Goal: Task Accomplishment & Management: Complete application form

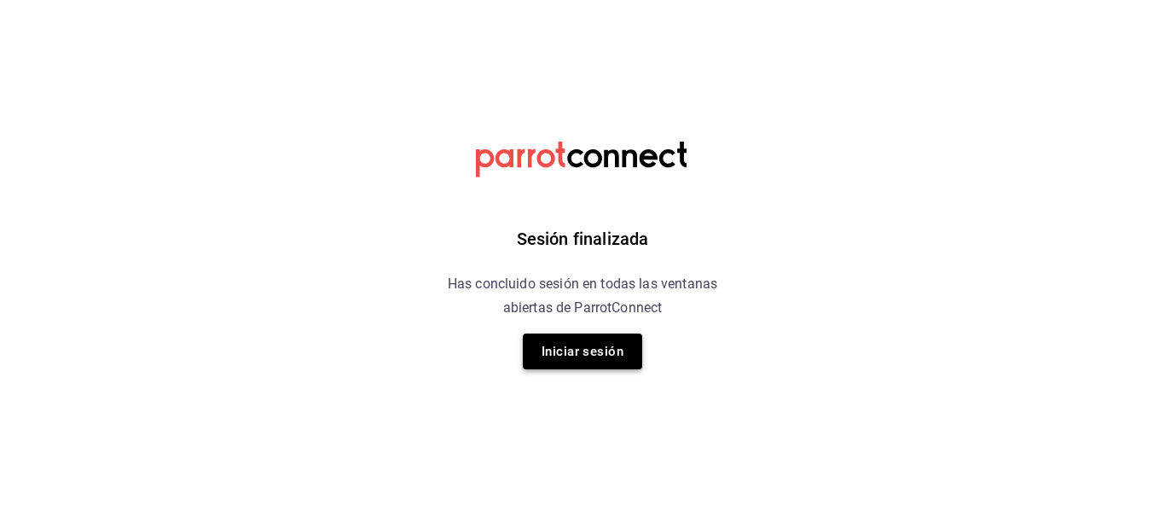
click at [561, 351] on button "Iniciar sesión" at bounding box center [582, 351] width 119 height 36
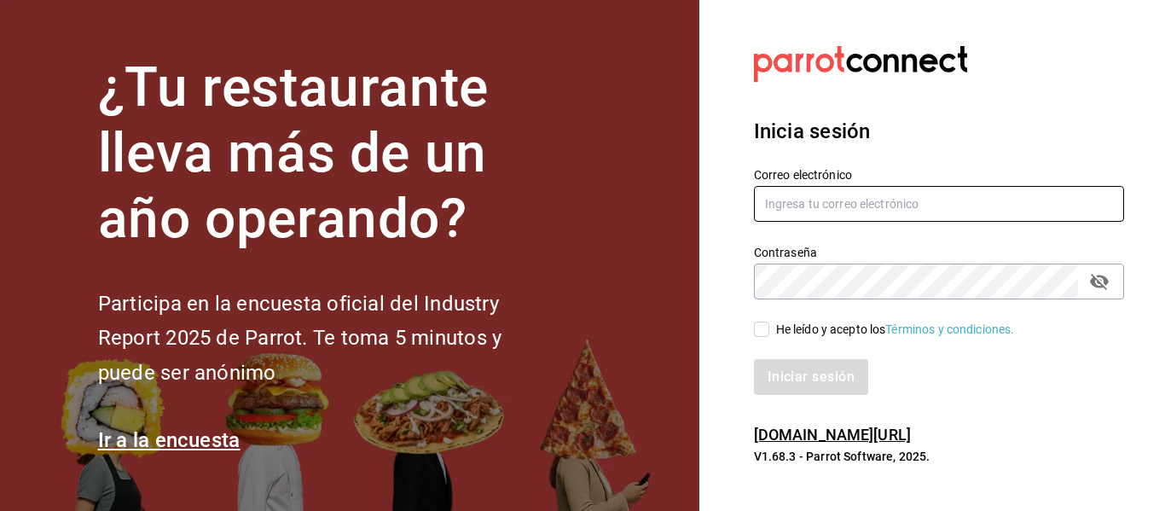
type input "[EMAIL_ADDRESS][DOMAIN_NAME]"
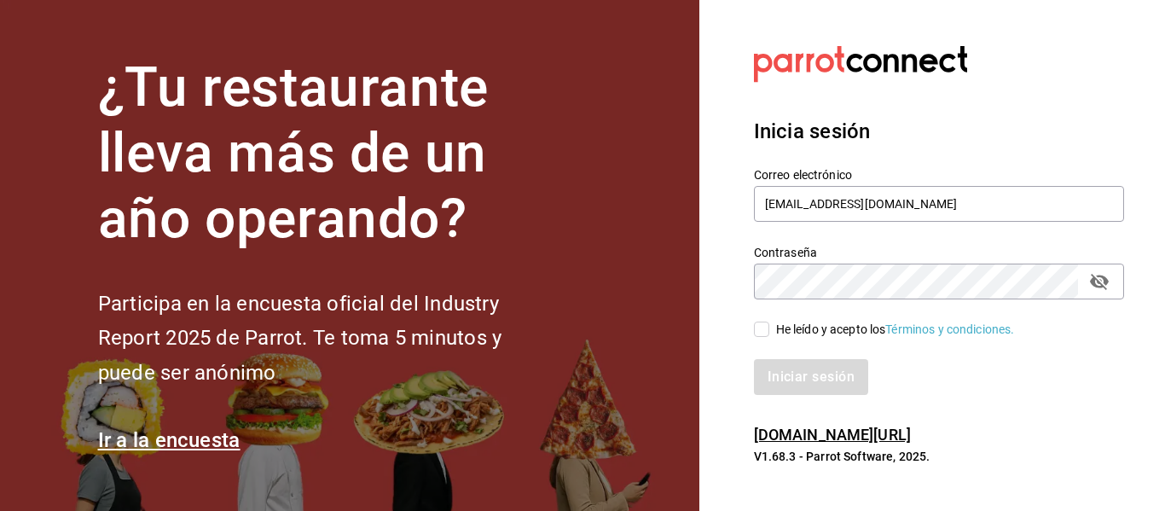
click at [769, 328] on span "He leído y acepto los Términos y condiciones." at bounding box center [892, 330] width 246 height 18
click at [769, 328] on input "He leído y acepto los Términos y condiciones." at bounding box center [761, 329] width 15 height 15
checkbox input "true"
click at [777, 367] on button "Iniciar sesión" at bounding box center [812, 377] width 116 height 36
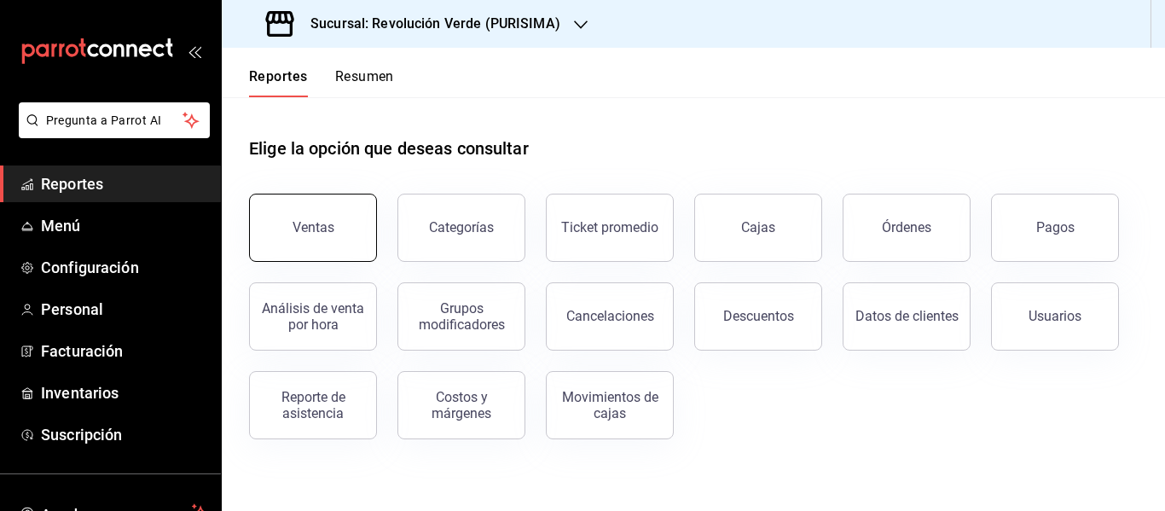
click at [296, 252] on button "Ventas" at bounding box center [313, 228] width 128 height 68
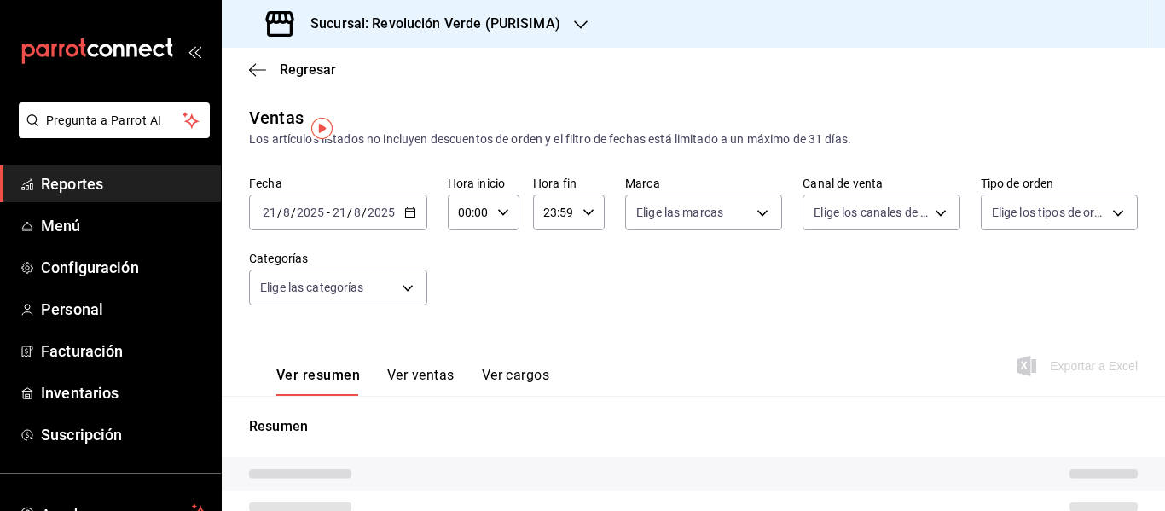
drag, startPoint x: 296, startPoint y: 252, endPoint x: 387, endPoint y: 75, distance: 198.7
click at [387, 75] on main "Regresar Ventas Los artículos listados no incluyen descuentos de orden y el fil…" at bounding box center [693, 439] width 943 height 782
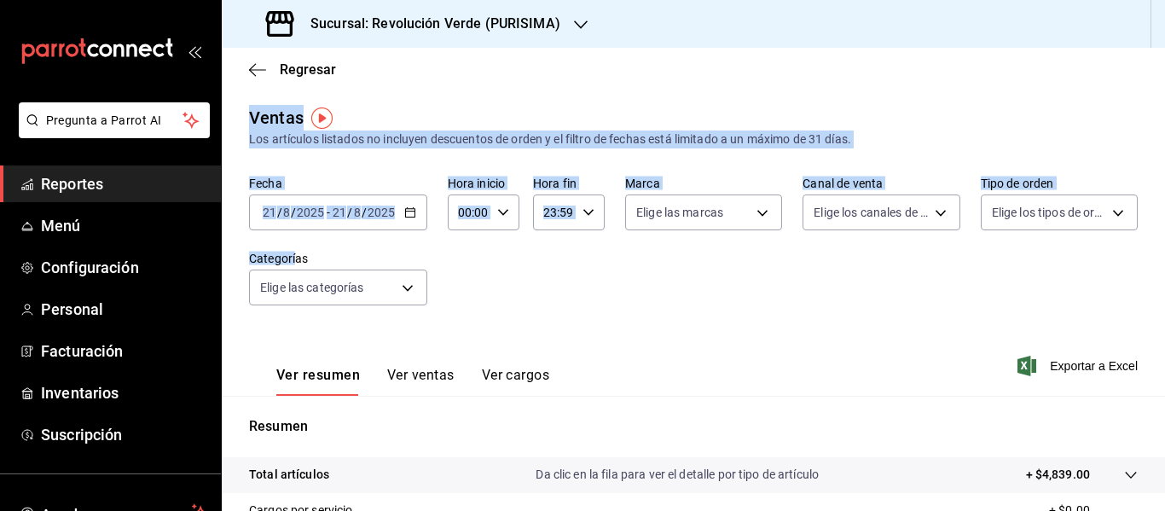
click at [1118, 304] on div "Fecha [DATE] [DATE] - [DATE] [DATE] Hora inicio 00:00 Hora inicio Hora fin 23:5…" at bounding box center [693, 251] width 889 height 150
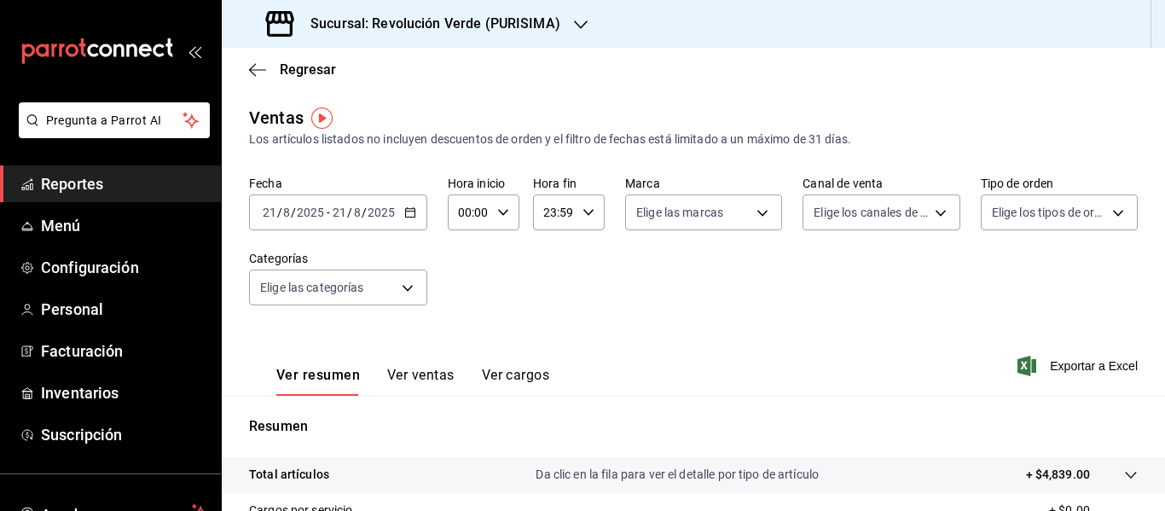
click at [542, 42] on div "Sucursal: Revolución Verde (PURISIMA)" at bounding box center [414, 24] width 359 height 48
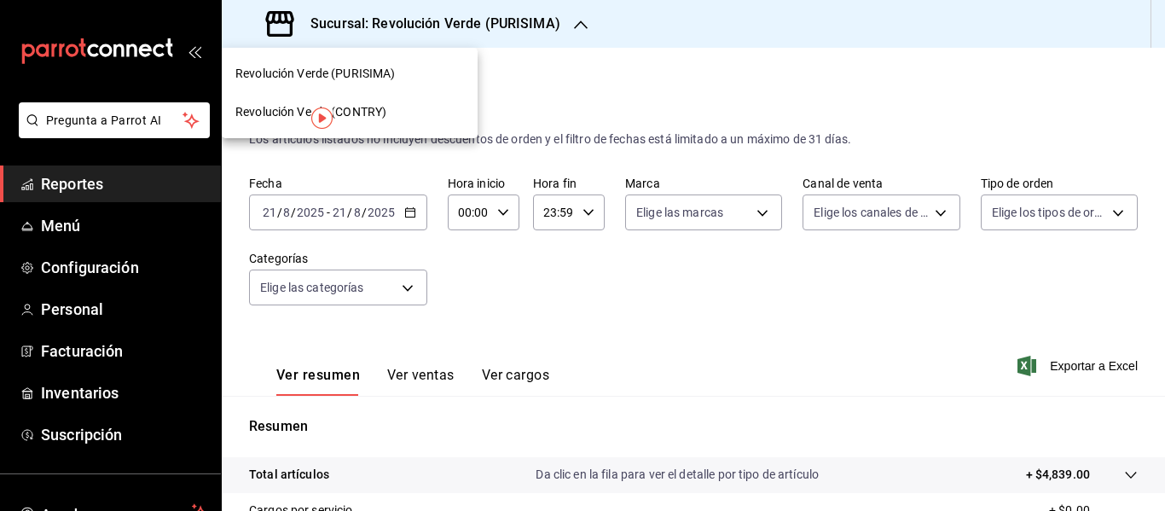
click at [378, 116] on span "Revolución Verde (CONTRY)" at bounding box center [310, 112] width 151 height 18
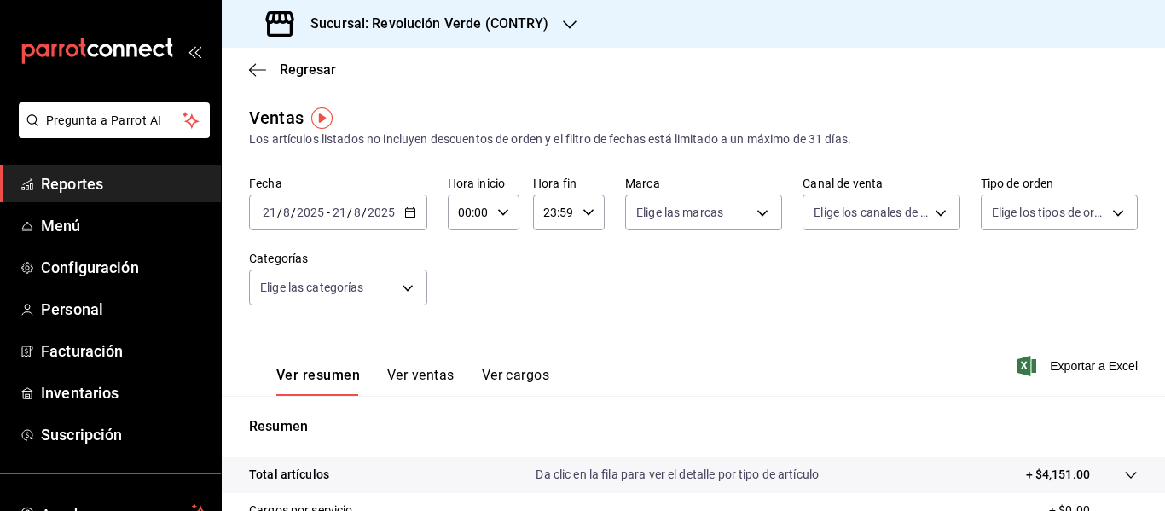
click at [526, 4] on div "Sucursal: Revolución Verde (CONTRY)" at bounding box center [409, 24] width 348 height 48
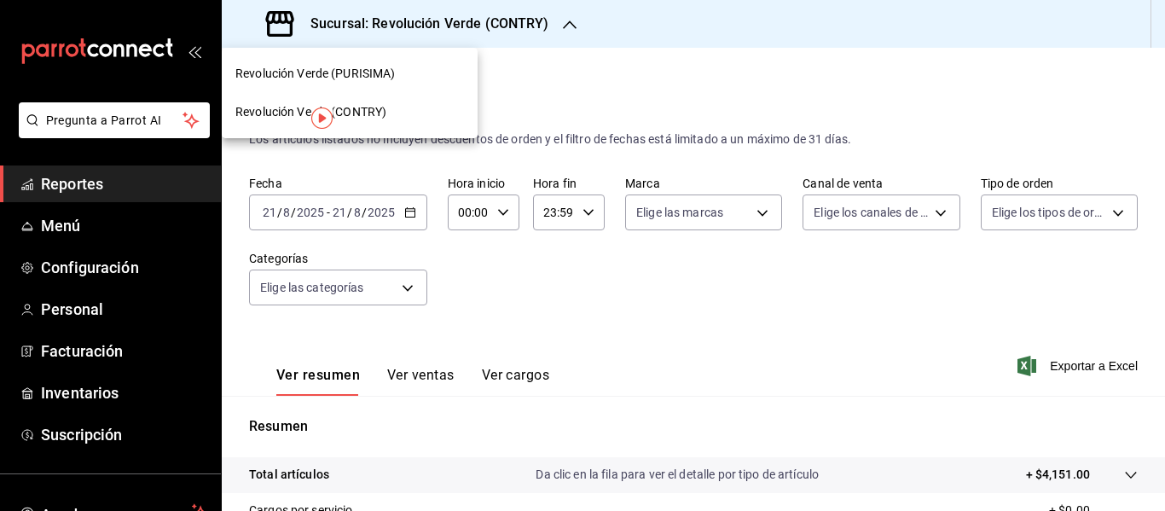
click at [512, 72] on div at bounding box center [582, 255] width 1165 height 511
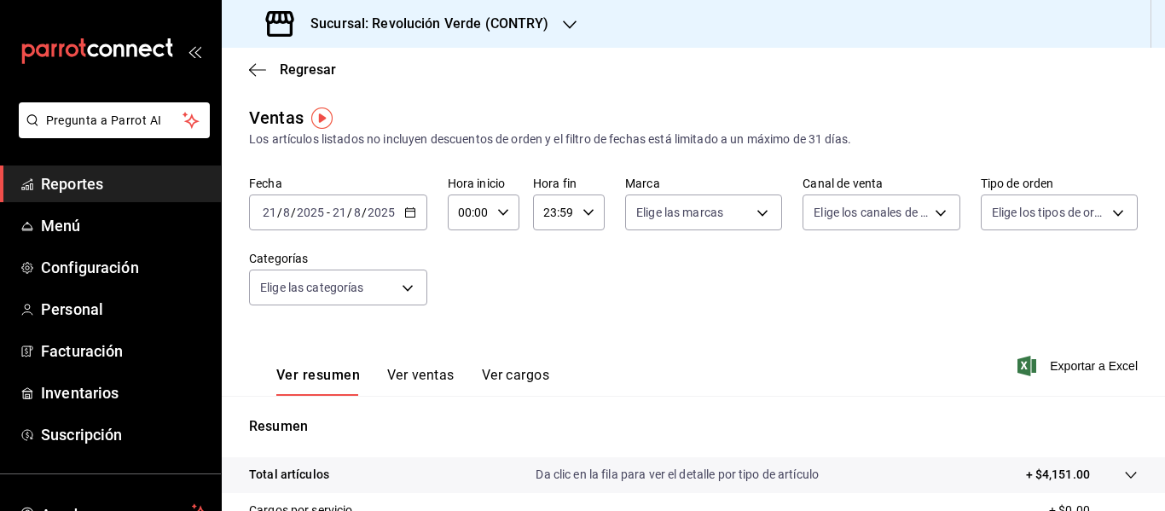
click at [444, 38] on div "Sucursal: Revolución Verde (CONTRY)" at bounding box center [409, 24] width 348 height 48
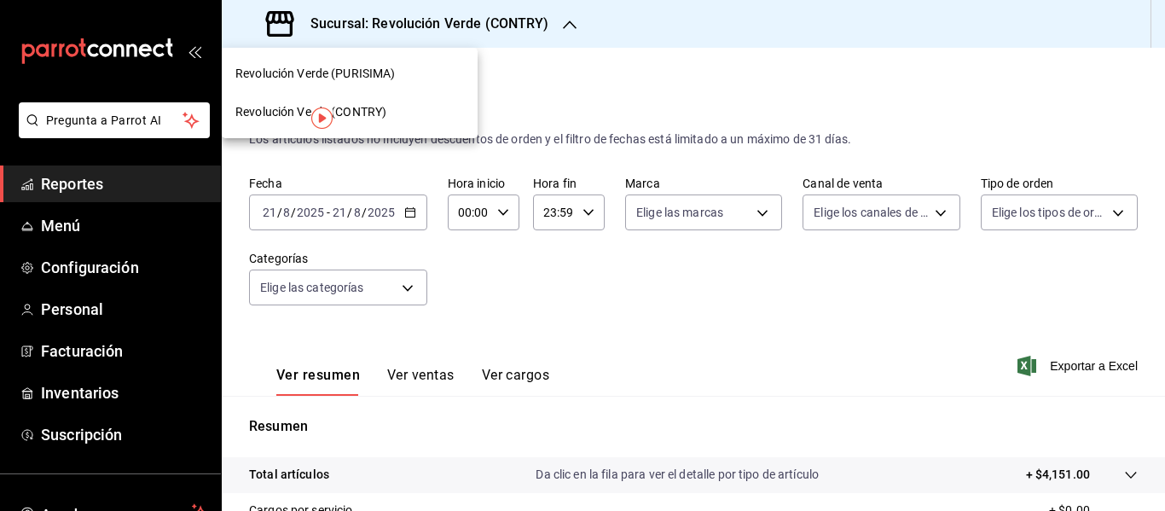
click at [401, 67] on div "Revolución Verde (PURISIMA)" at bounding box center [349, 74] width 229 height 18
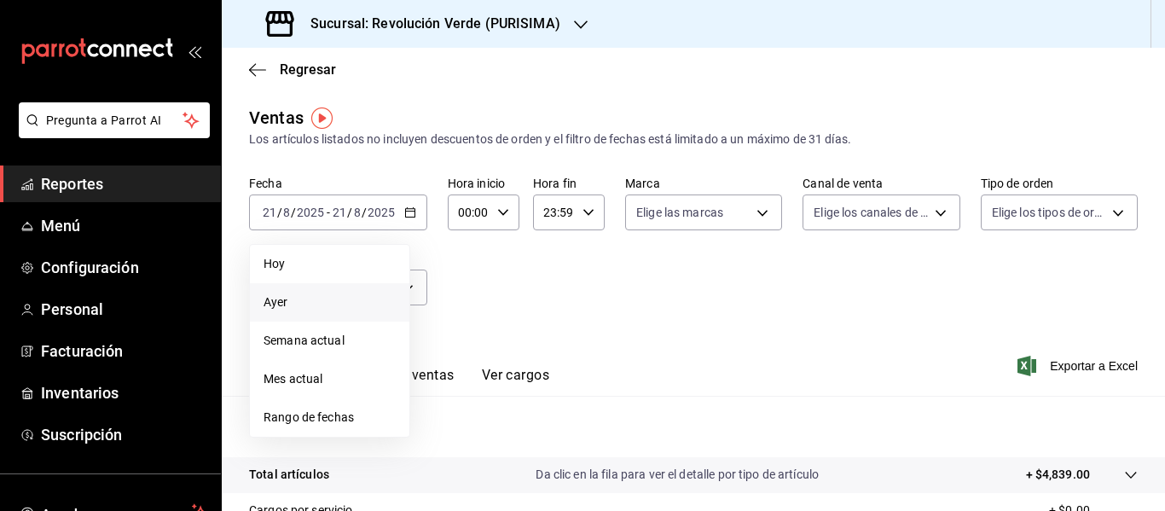
click at [274, 304] on span "Ayer" at bounding box center [330, 302] width 132 height 18
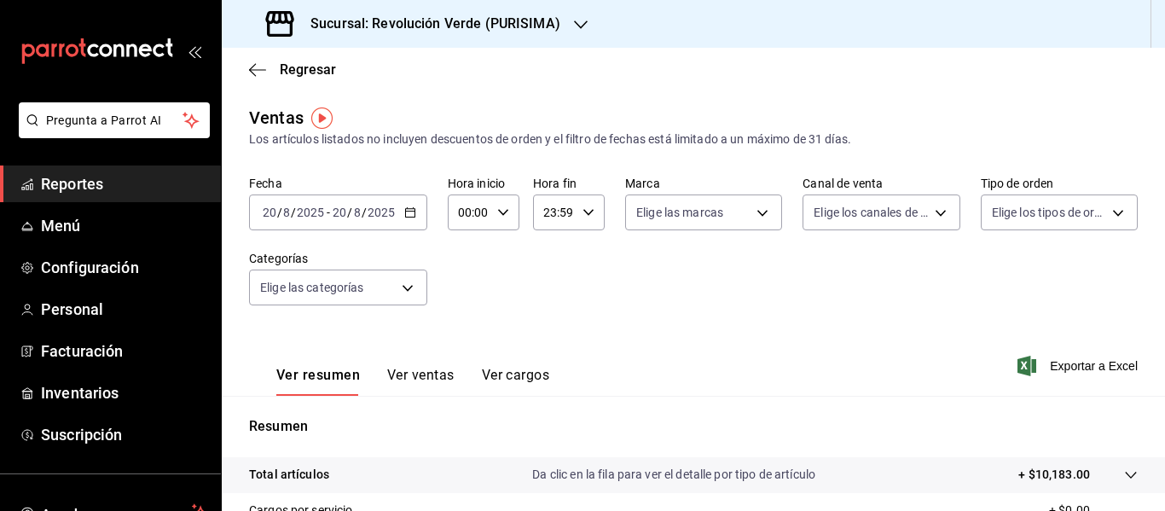
click at [485, 29] on h3 "Sucursal: Revolución Verde (PURISIMA)" at bounding box center [429, 24] width 264 height 20
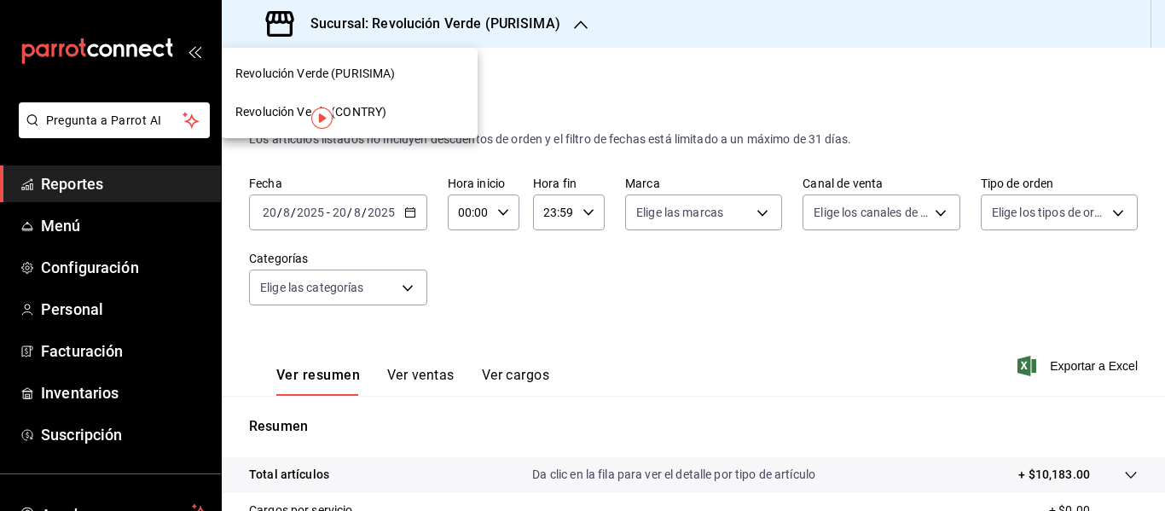
click at [392, 107] on div "Revolución Verde (CONTRY)" at bounding box center [349, 112] width 229 height 18
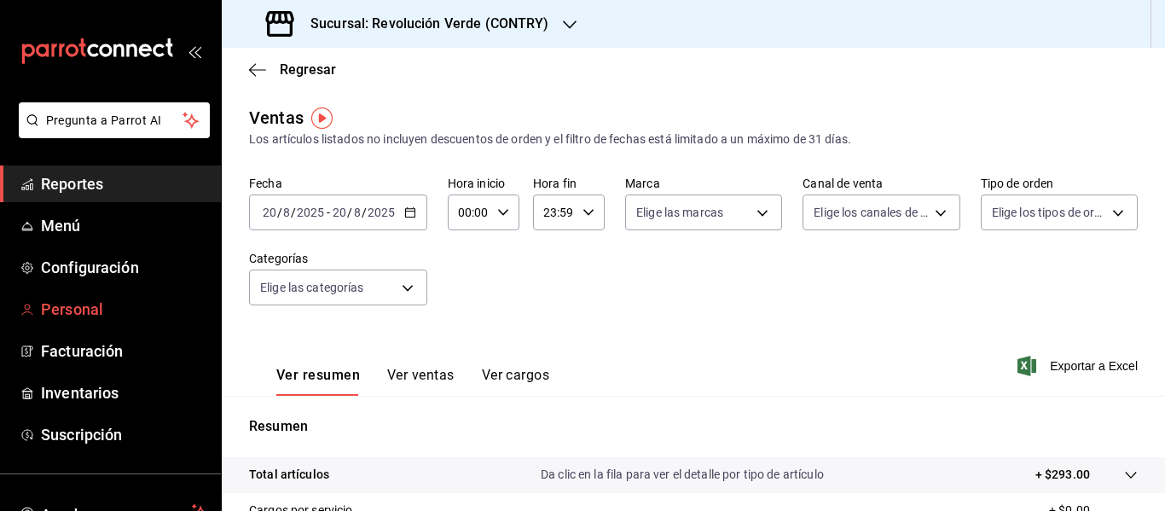
click at [124, 312] on span "Personal" at bounding box center [124, 309] width 166 height 23
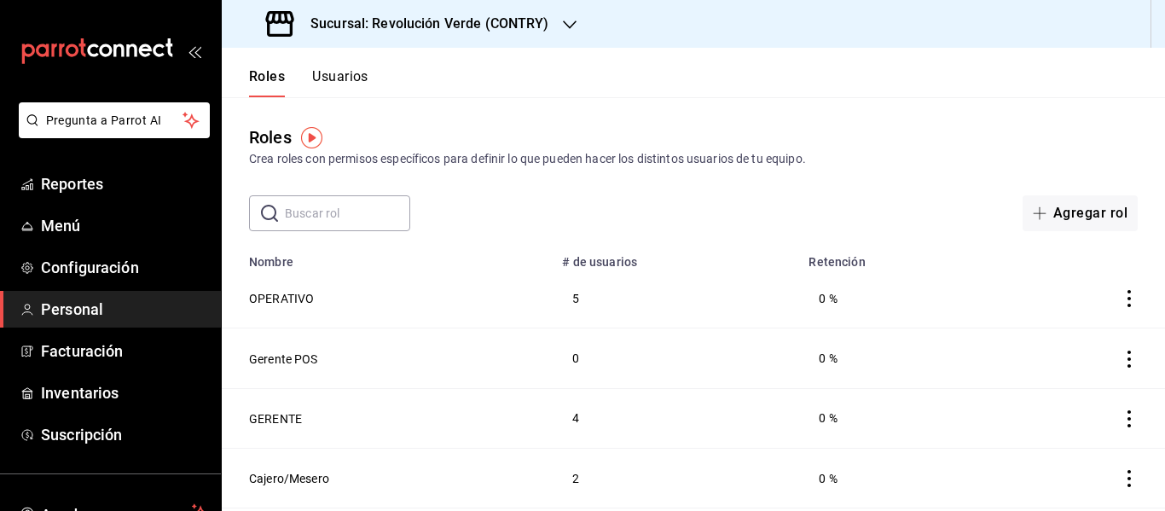
click at [365, 84] on button "Usuarios" at bounding box center [340, 82] width 56 height 29
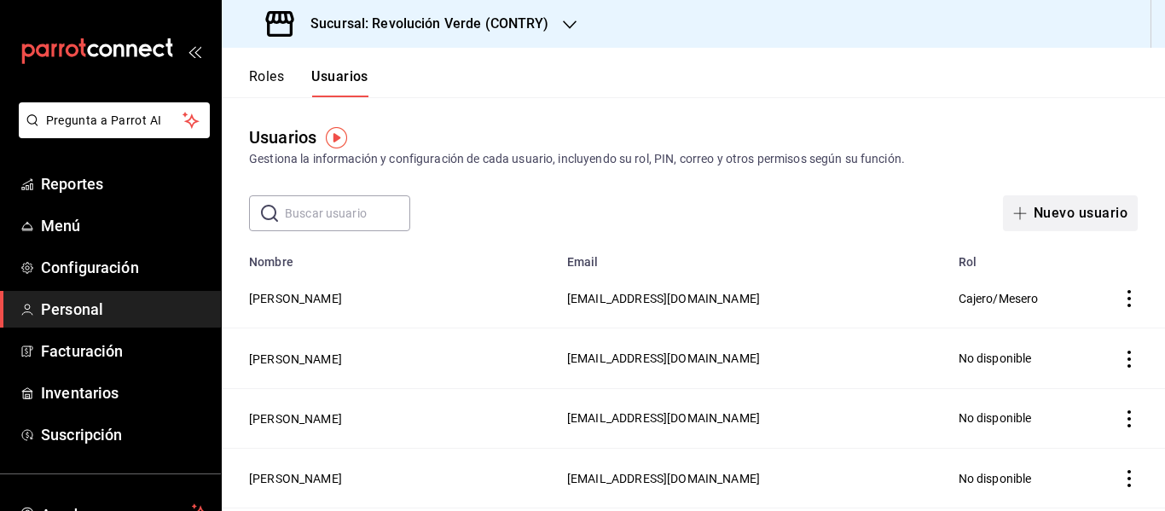
click at [1053, 214] on button "Nuevo usuario" at bounding box center [1070, 213] width 135 height 36
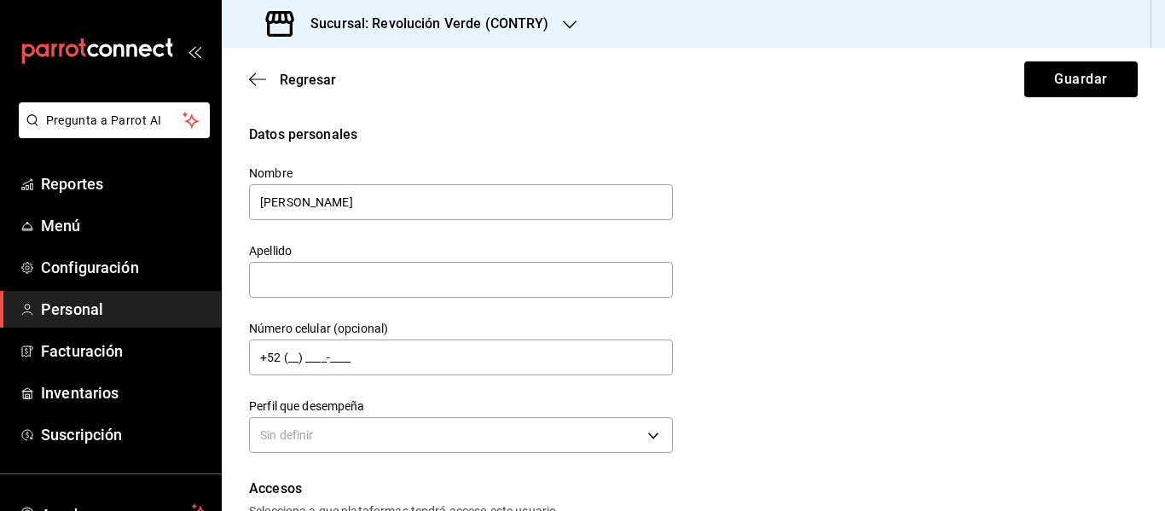
type input "[PERSON_NAME]"
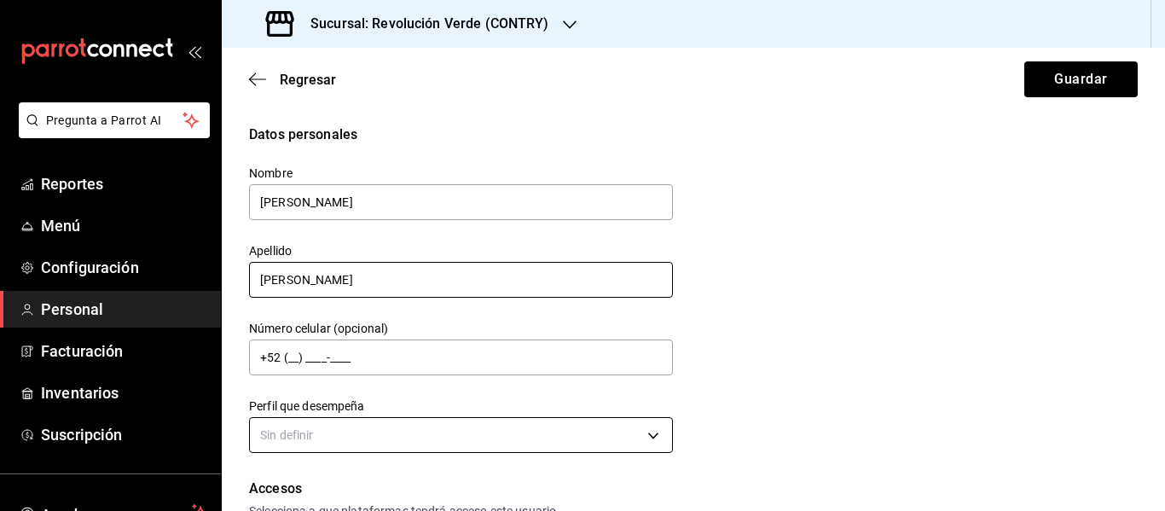
type input "[PERSON_NAME]"
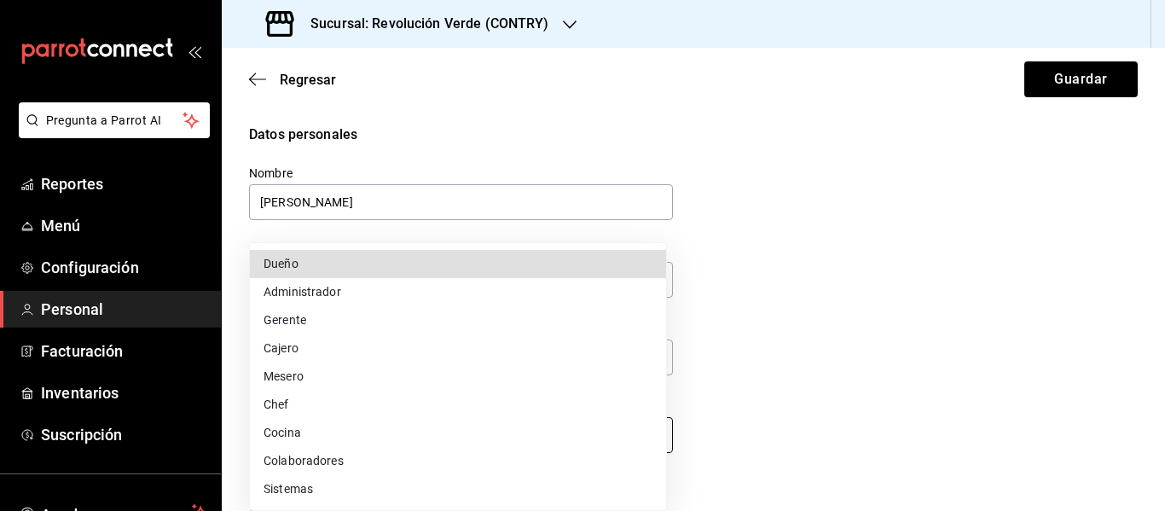
click at [484, 427] on body "Pregunta a Parrot AI Reportes Menú Configuración Personal Facturación Inventari…" at bounding box center [582, 255] width 1165 height 511
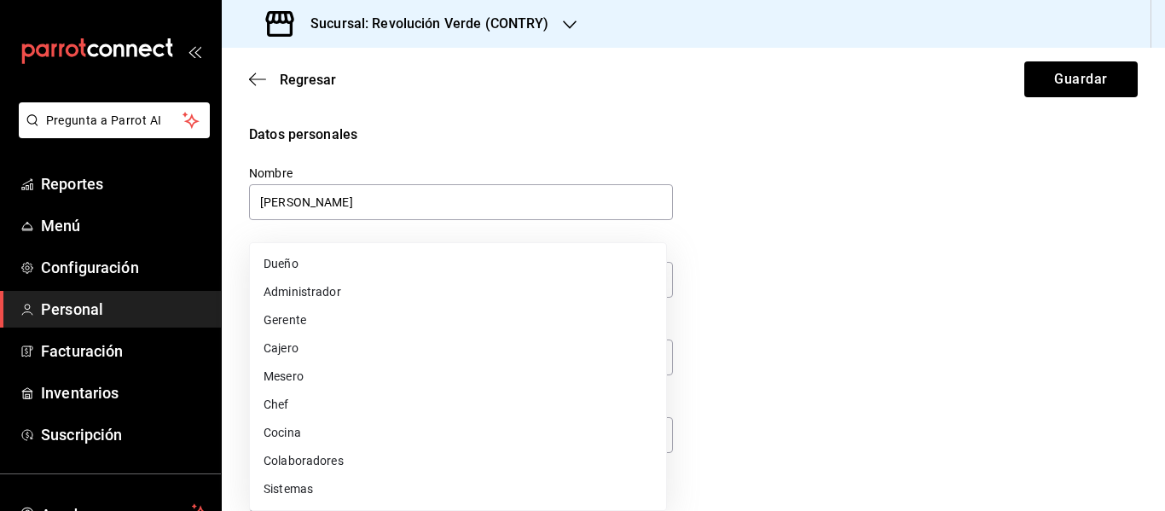
drag, startPoint x: 392, startPoint y: 339, endPoint x: 397, endPoint y: 359, distance: 20.9
click at [397, 359] on li "Cajero" at bounding box center [458, 348] width 416 height 28
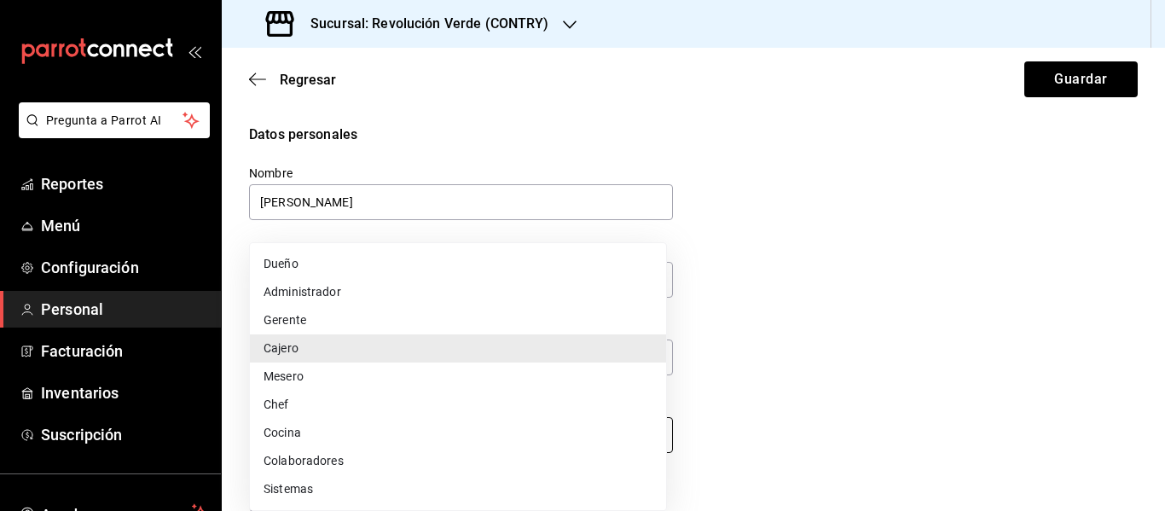
click at [566, 431] on body "Pregunta a Parrot AI Reportes Menú Configuración Personal Facturación Inventari…" at bounding box center [582, 255] width 1165 height 511
click at [379, 378] on li "Mesero" at bounding box center [458, 376] width 416 height 28
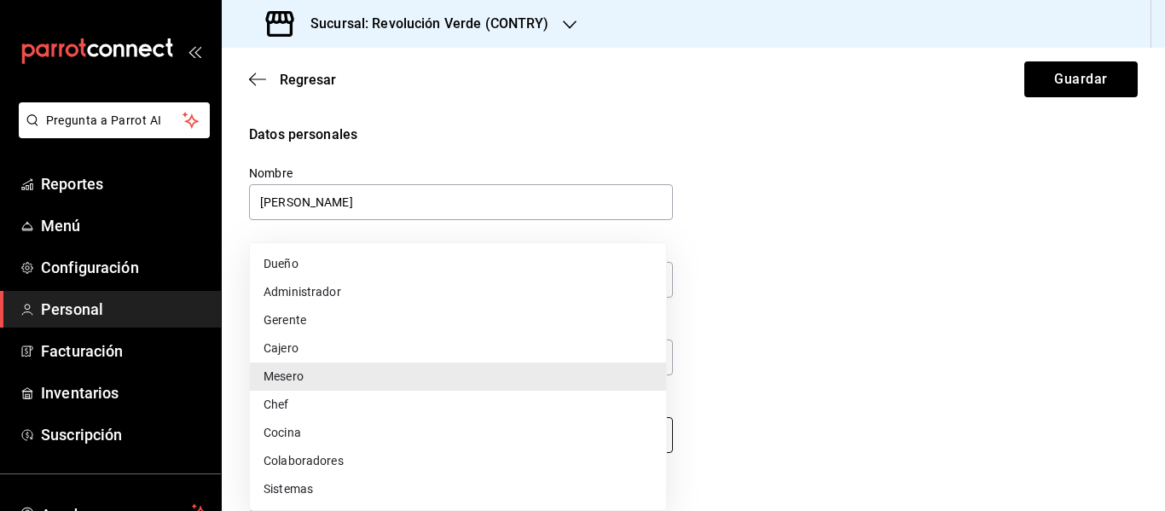
click at [436, 427] on body "Pregunta a Parrot AI Reportes Menú Configuración Personal Facturación Inventari…" at bounding box center [582, 255] width 1165 height 511
click at [378, 347] on li "Cajero" at bounding box center [458, 348] width 416 height 28
type input "CASHIER"
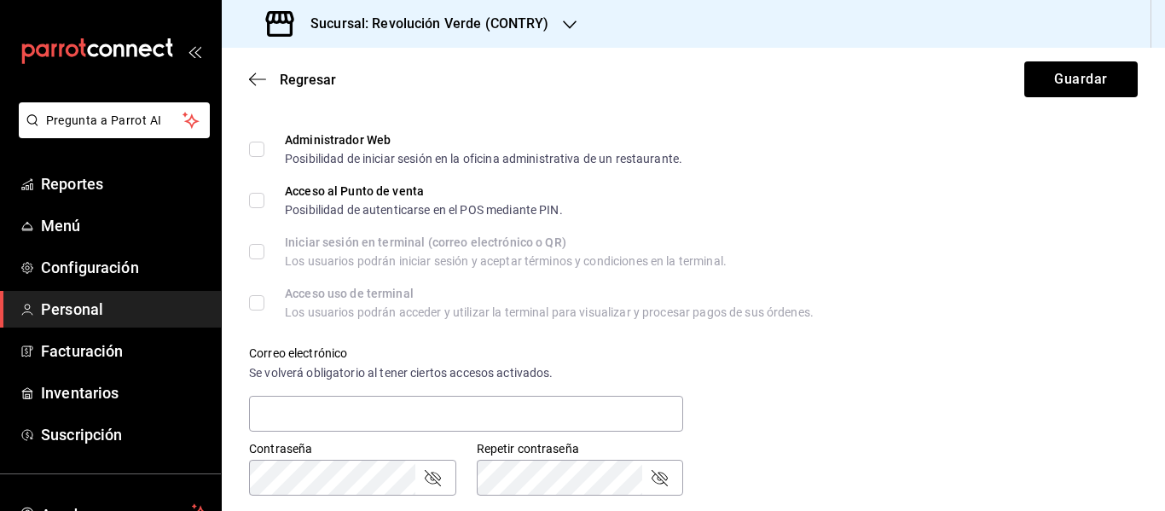
scroll to position [417, 0]
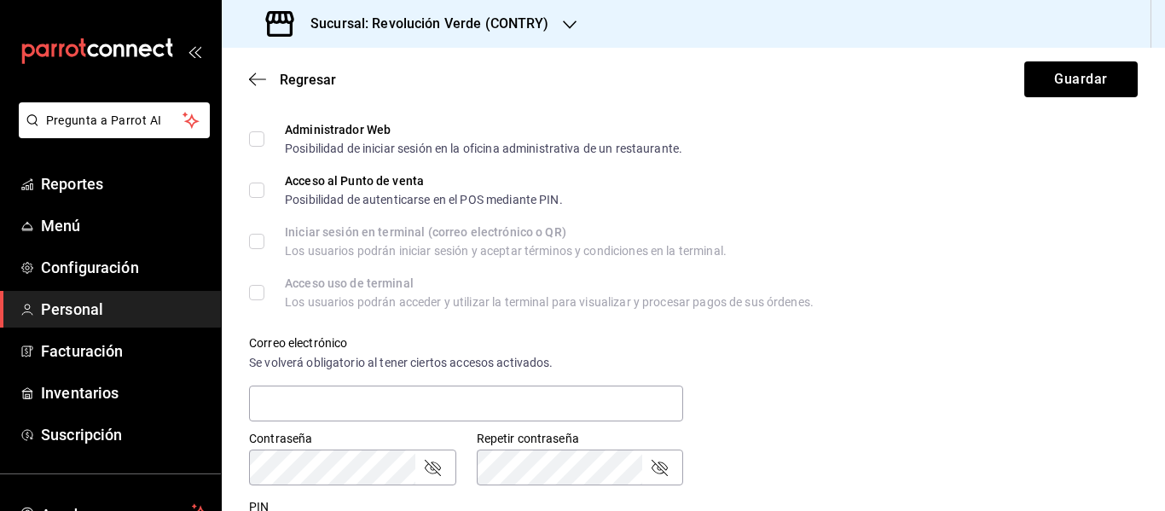
click at [268, 188] on span "Acceso al Punto de venta Posibilidad de autenticarse en el POS mediante PIN." at bounding box center [413, 190] width 299 height 31
click at [264, 188] on input "Acceso al Punto de venta Posibilidad de autenticarse en el POS mediante PIN." at bounding box center [256, 190] width 15 height 15
checkbox input "true"
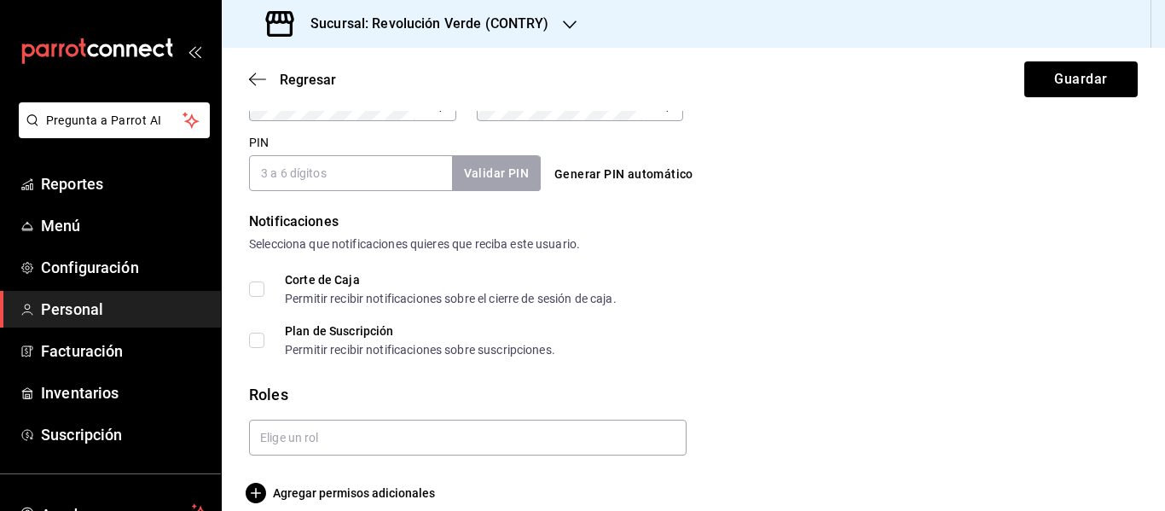
scroll to position [801, 0]
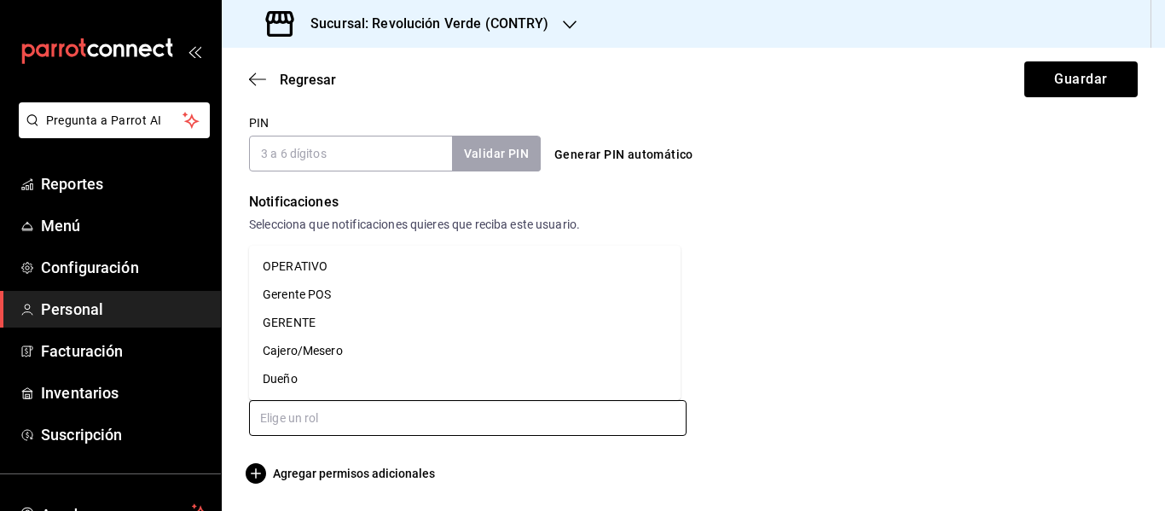
click at [396, 420] on input "text" at bounding box center [468, 418] width 438 height 36
click at [334, 348] on li "Cajero/Mesero" at bounding box center [465, 351] width 432 height 28
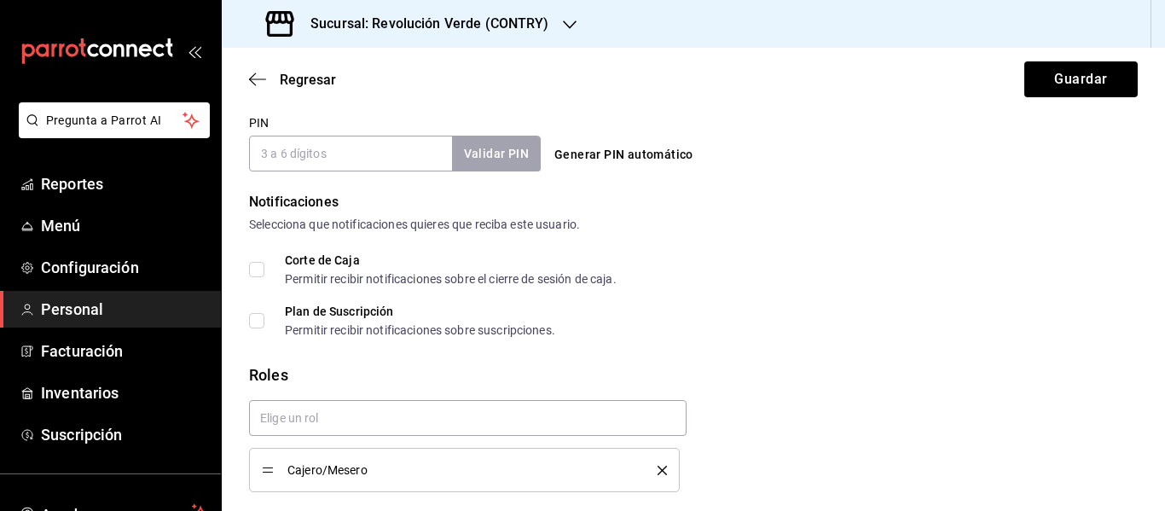
click at [364, 438] on div "Cajero/Mesero" at bounding box center [468, 446] width 438 height 92
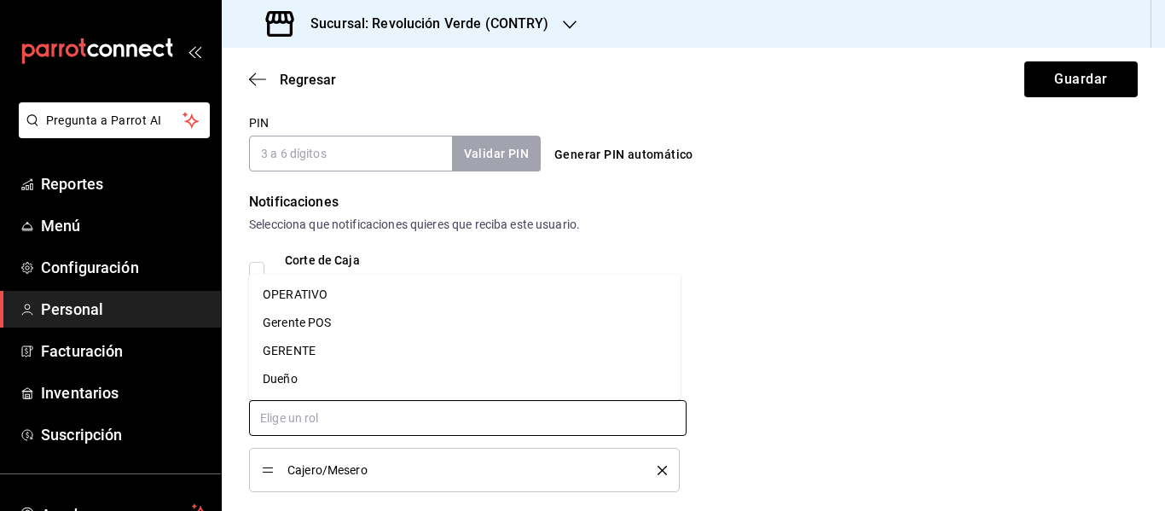
click at [308, 420] on input "text" at bounding box center [468, 418] width 438 height 36
click at [340, 296] on li "OPERATIVO" at bounding box center [465, 295] width 432 height 28
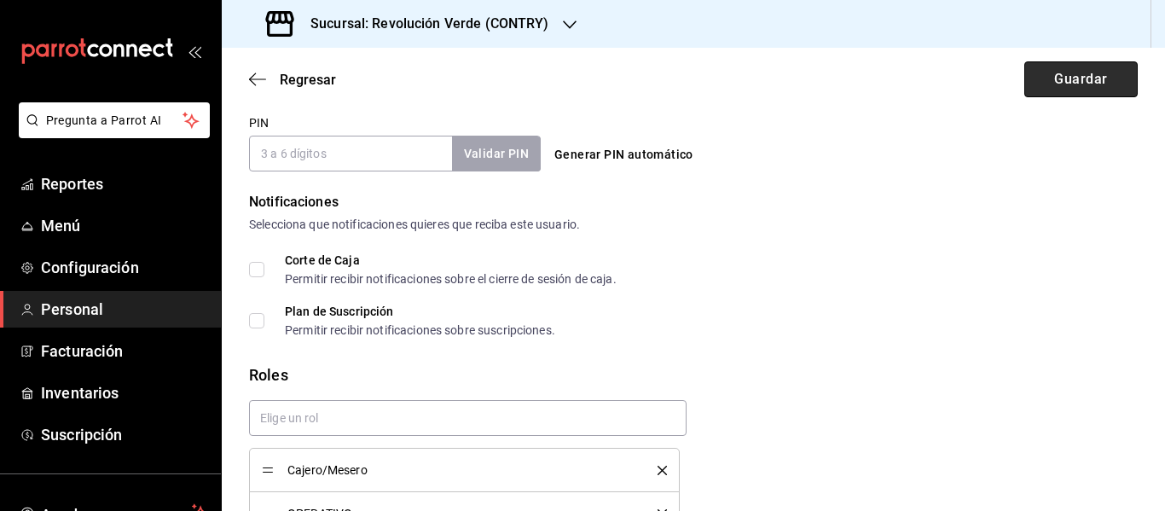
click at [1038, 83] on button "Guardar" at bounding box center [1080, 79] width 113 height 36
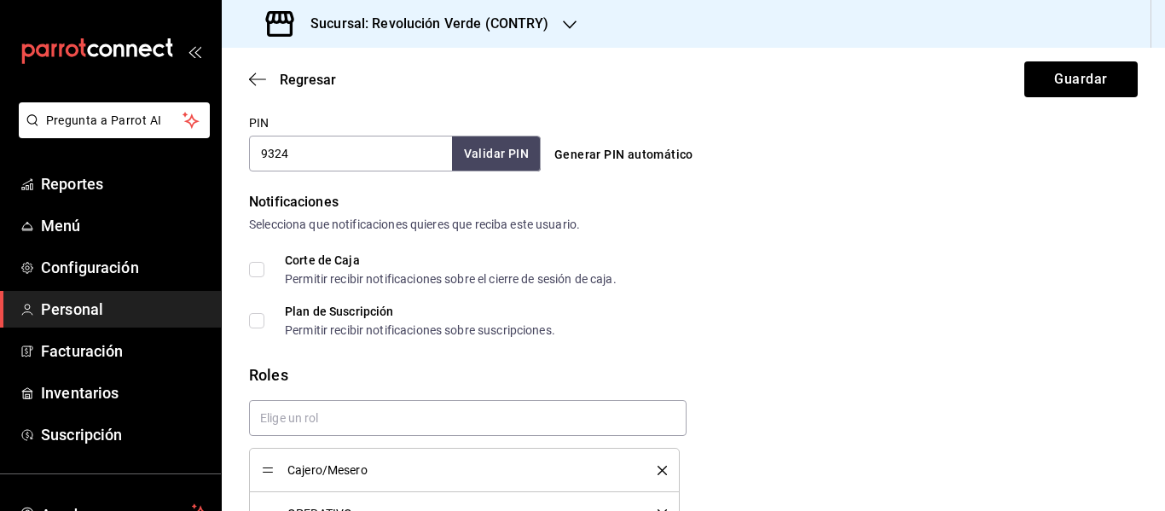
type input "9324"
click at [493, 149] on button "Validar PIN" at bounding box center [495, 154] width 90 height 37
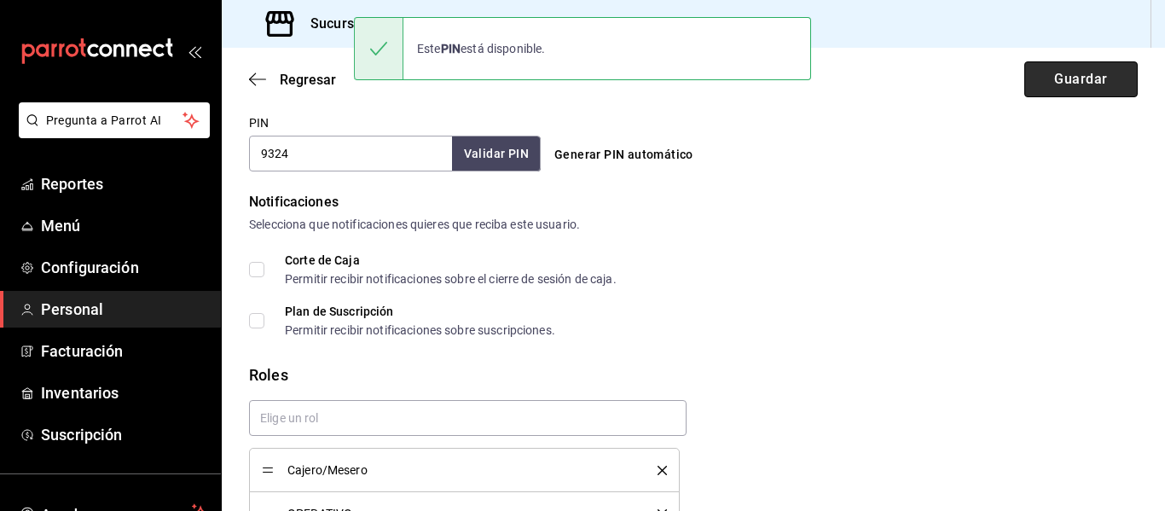
click at [1068, 83] on button "Guardar" at bounding box center [1080, 79] width 113 height 36
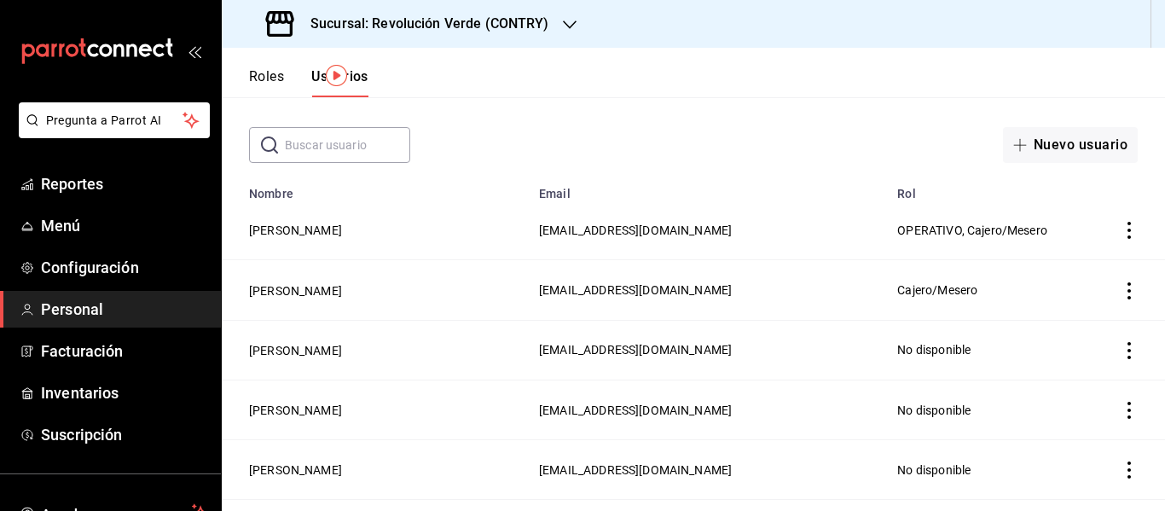
scroll to position [80, 0]
